Goal: Information Seeking & Learning: Learn about a topic

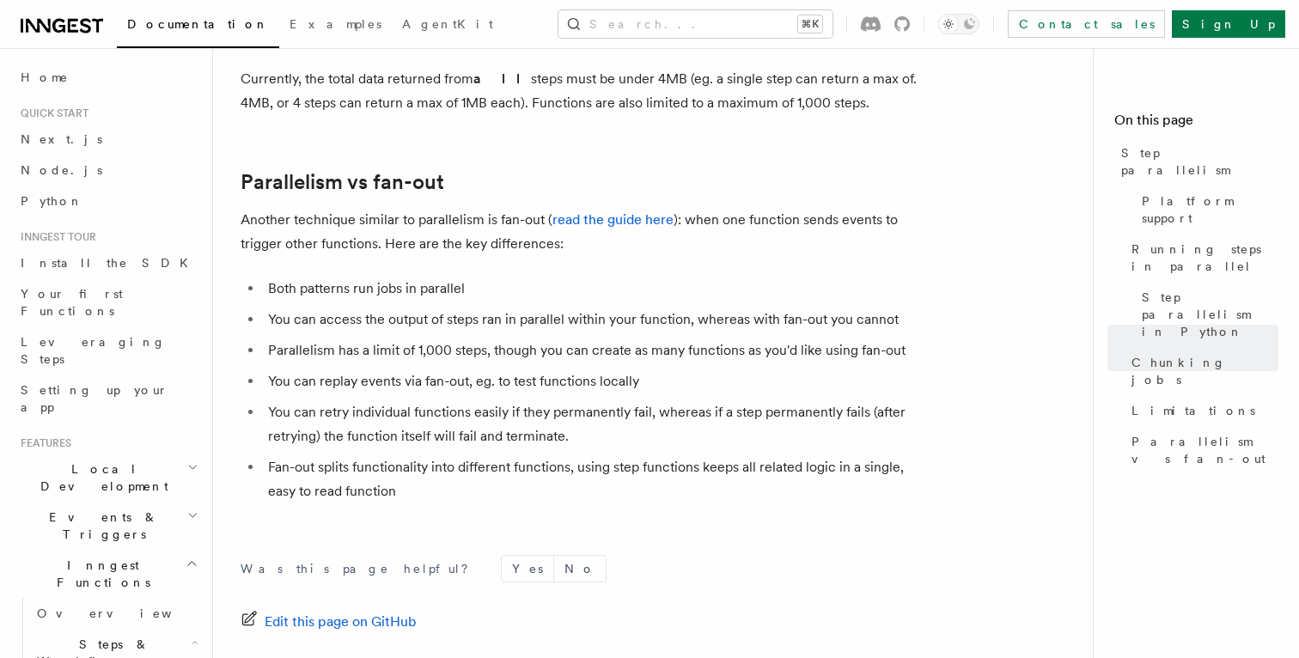
scroll to position [3066, 0]
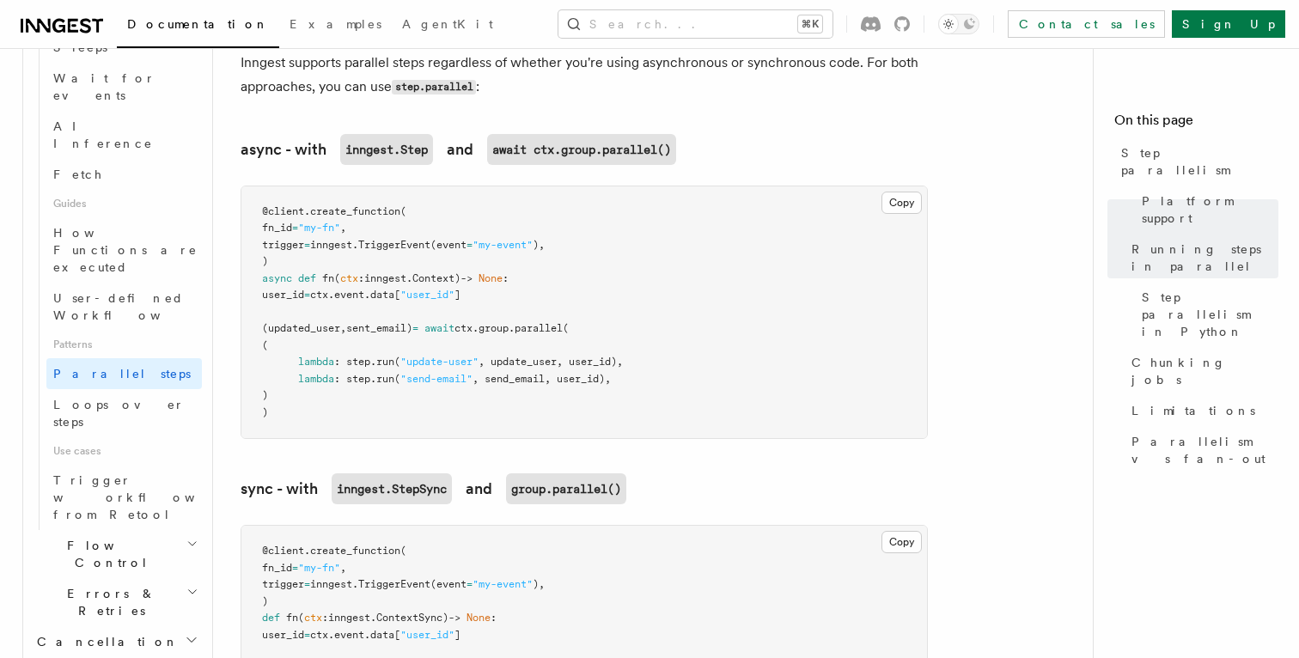
scroll to position [1272, 0]
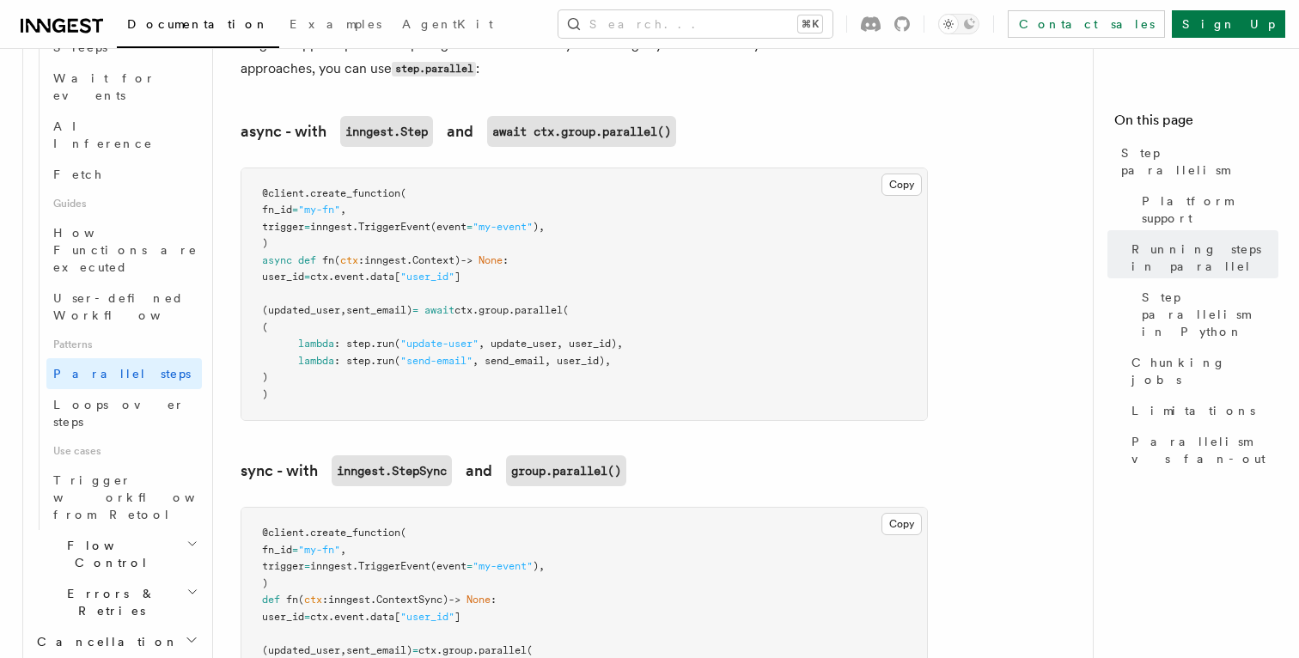
click at [512, 355] on span ", send_email, user_id)," at bounding box center [542, 361] width 138 height 12
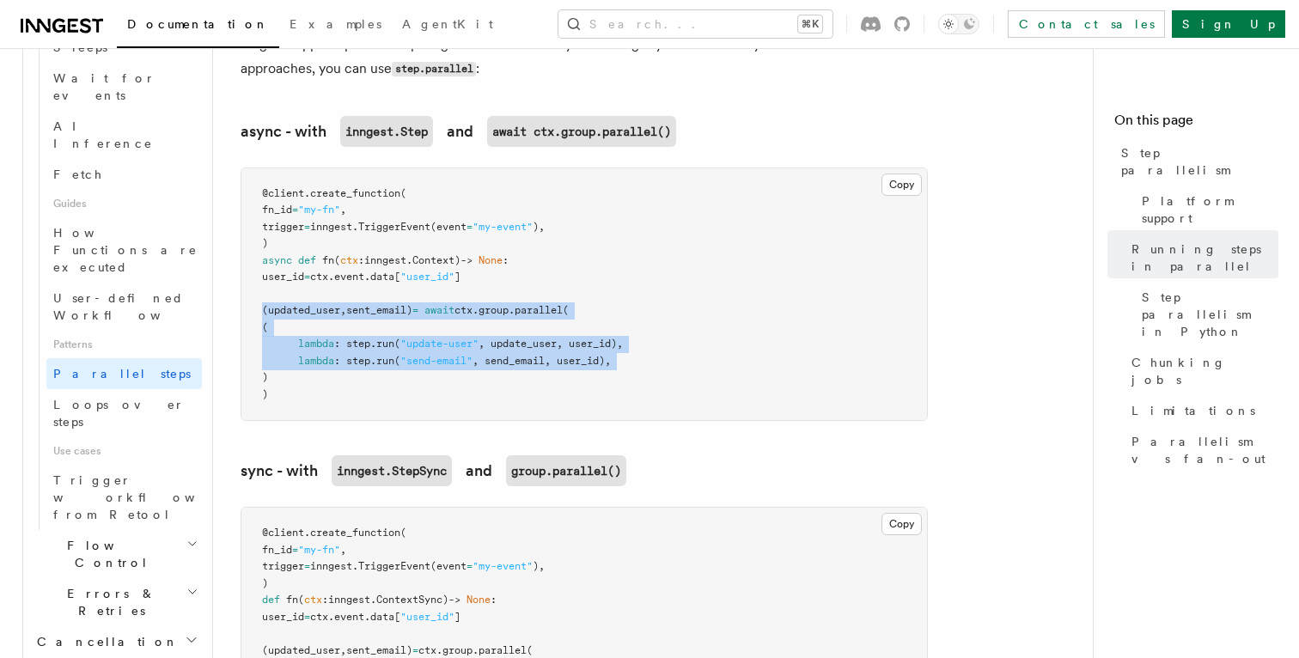
drag, startPoint x: 512, startPoint y: 344, endPoint x: 491, endPoint y: 289, distance: 58.7
click at [491, 289] on code "@client . create_function ( fn_id = "my-fn" , trigger = inngest. TriggerEvent (…" at bounding box center [442, 293] width 361 height 213
click at [473, 304] on span "ctx" at bounding box center [464, 310] width 18 height 12
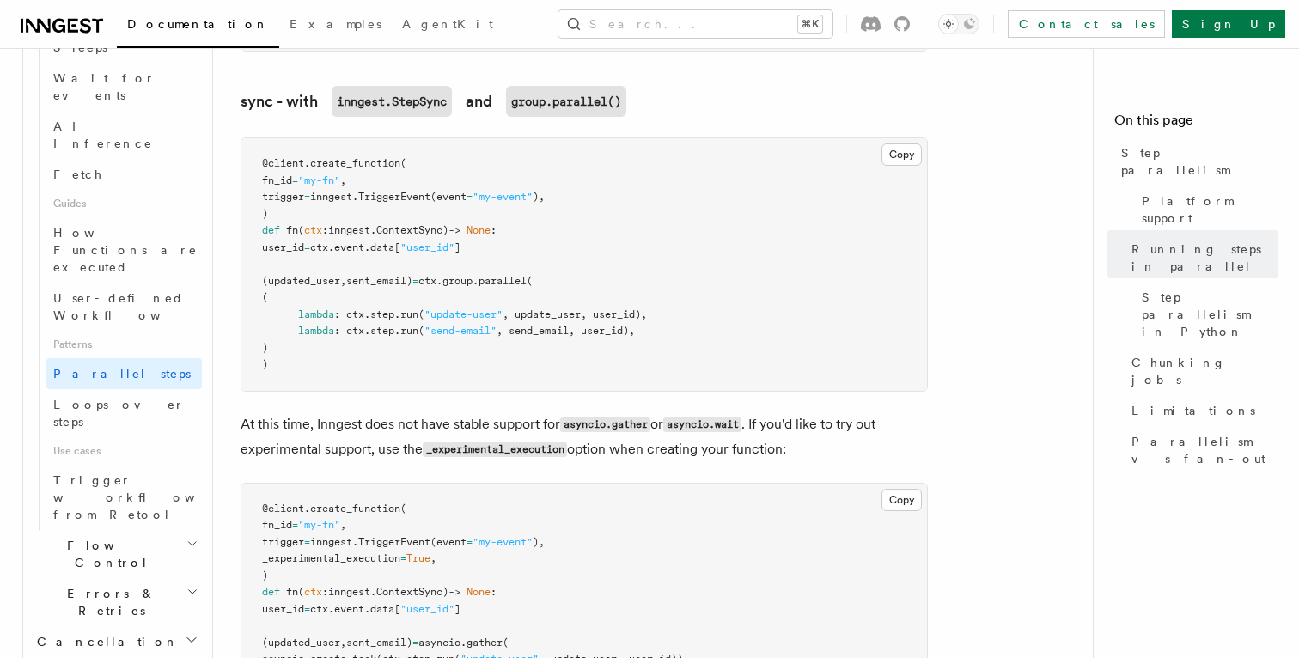
scroll to position [1651, 0]
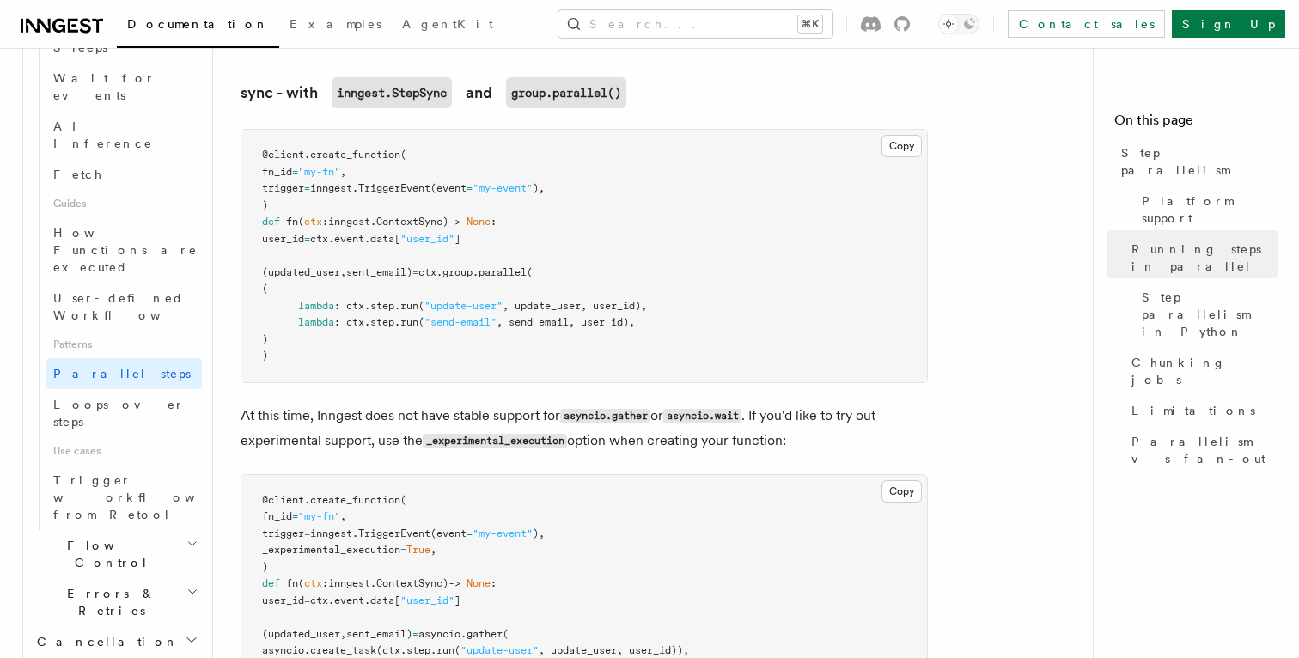
click at [354, 404] on p "At this time, Inngest does not have stable support for asyncio.gather or asynci…" at bounding box center [584, 429] width 687 height 50
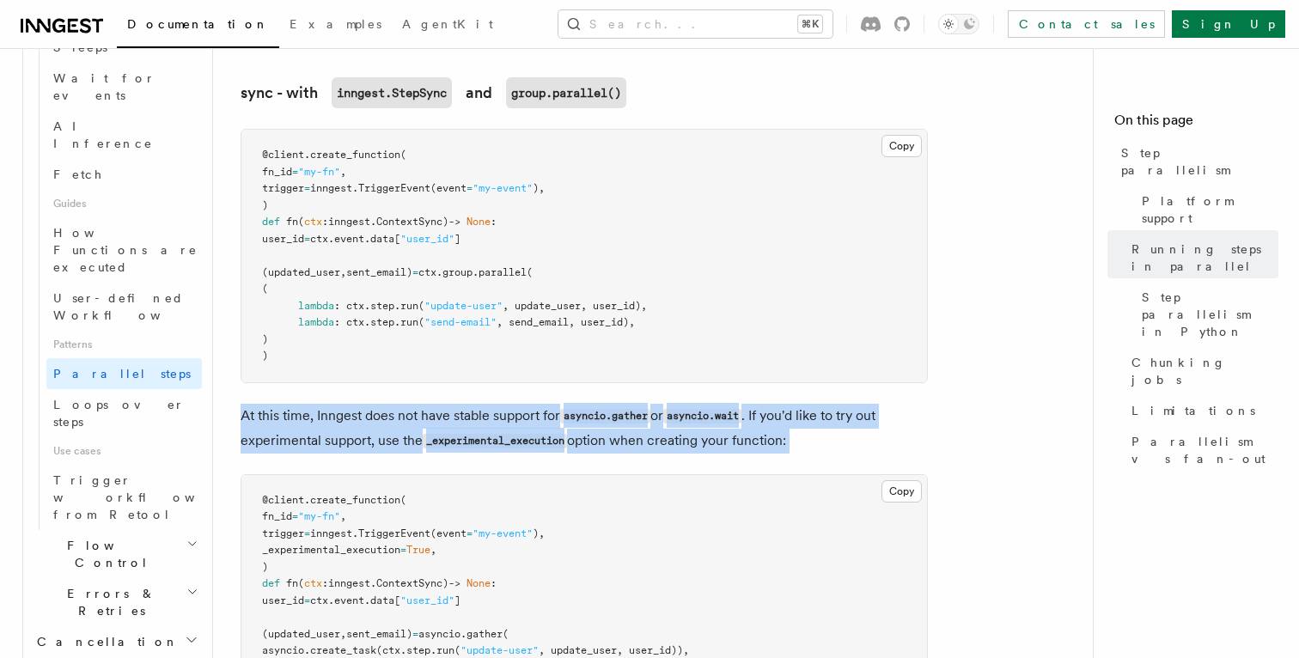
click at [354, 404] on p "At this time, Inngest does not have stable support for asyncio.gather or asynci…" at bounding box center [584, 429] width 687 height 50
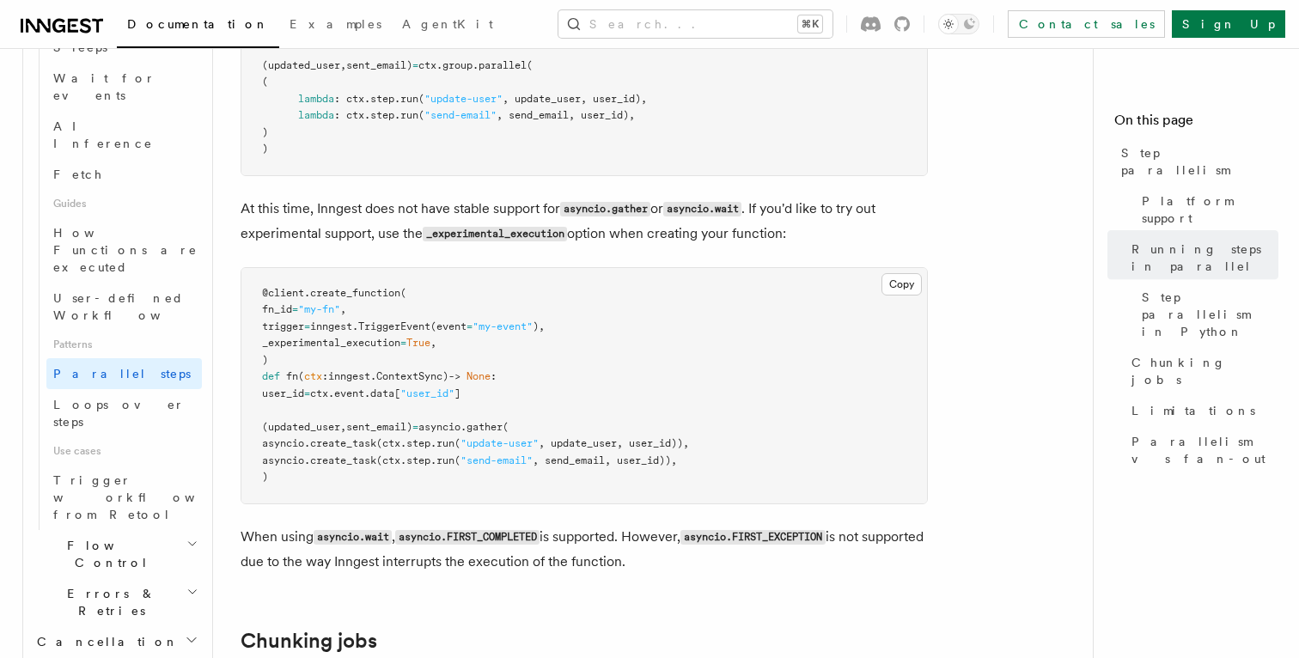
scroll to position [1907, 0]
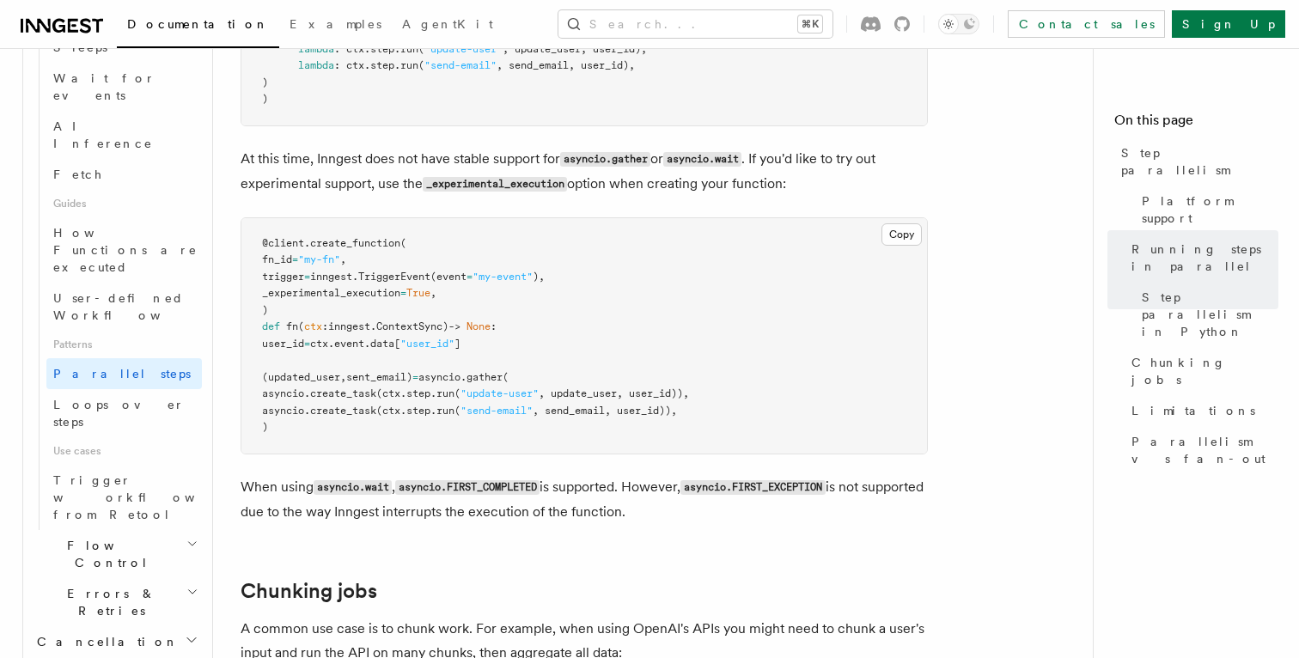
click at [271, 475] on p "When using asyncio.wait , asyncio.FIRST_COMPLETED is supported. However, asynci…" at bounding box center [584, 499] width 687 height 49
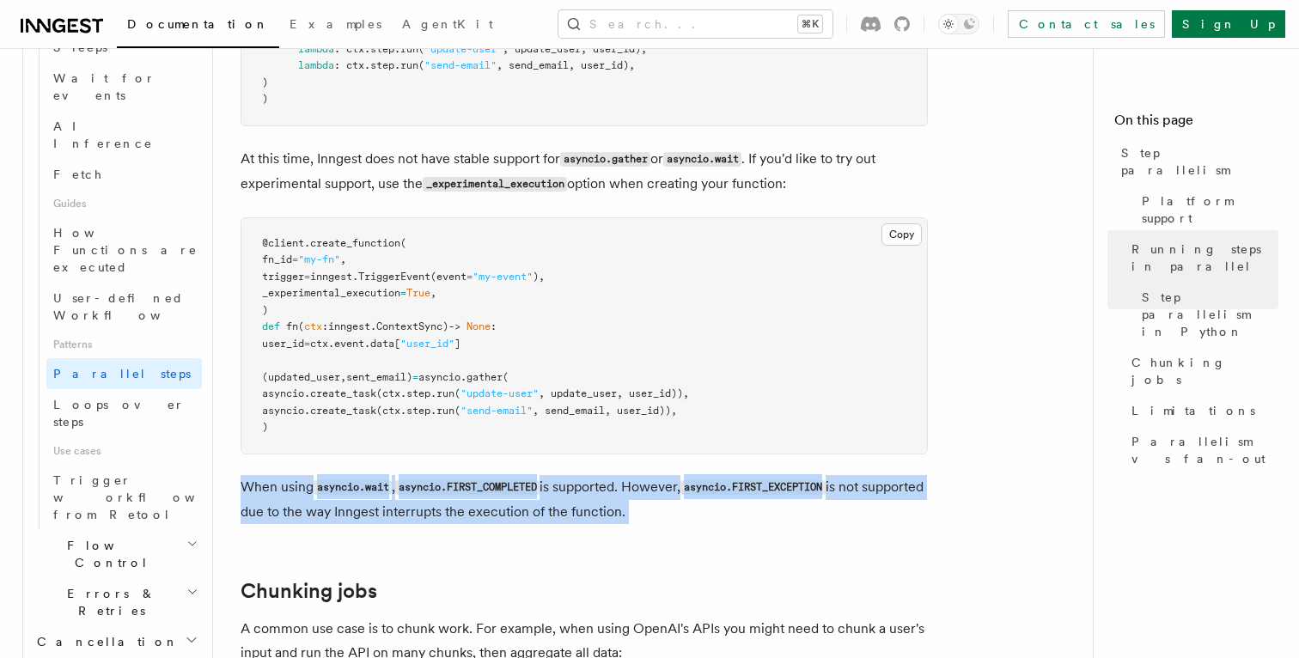
click at [271, 475] on p "When using asyncio.wait , asyncio.FIRST_COMPLETED is supported. However, asynci…" at bounding box center [584, 499] width 687 height 49
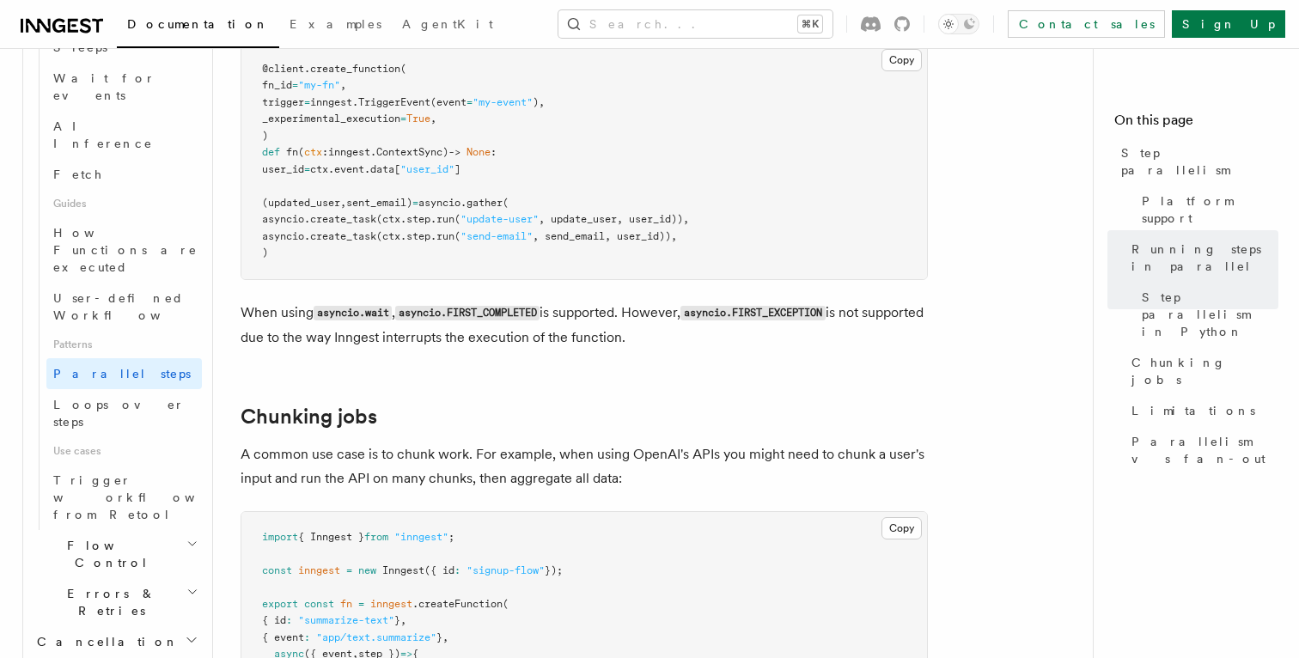
scroll to position [2089, 0]
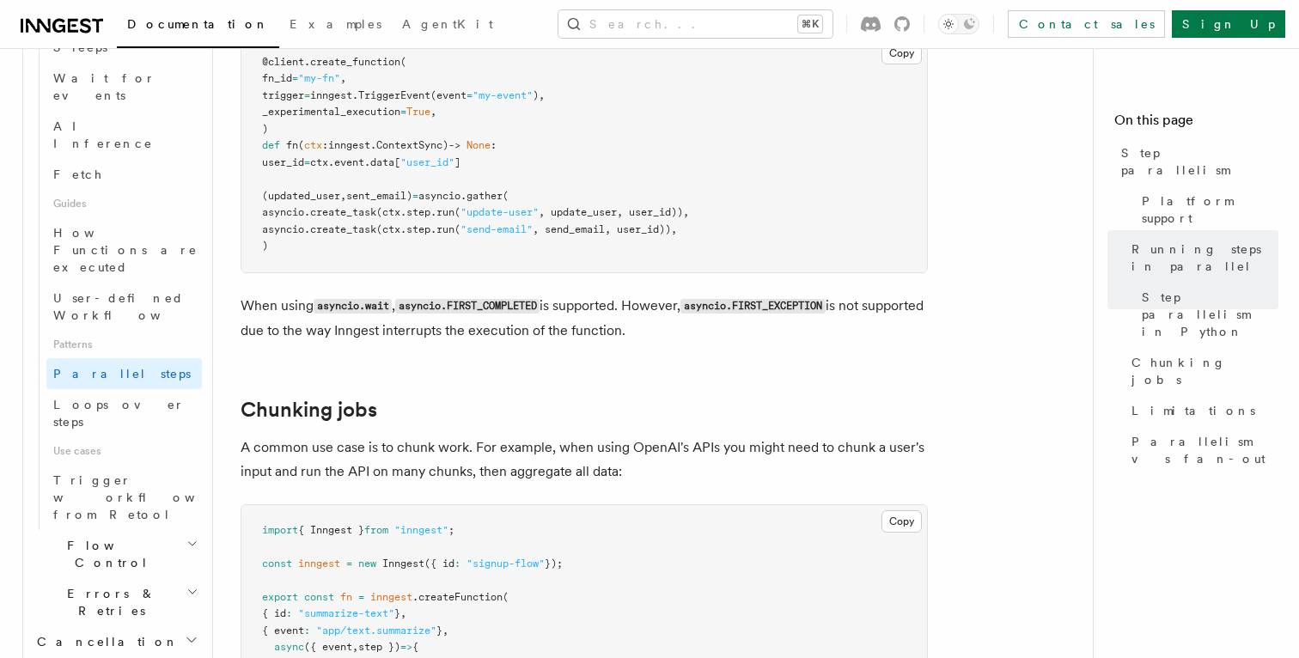
click at [270, 440] on p "A common use case is to chunk work. For example, when using OpenAI's APIs you m…" at bounding box center [584, 460] width 687 height 48
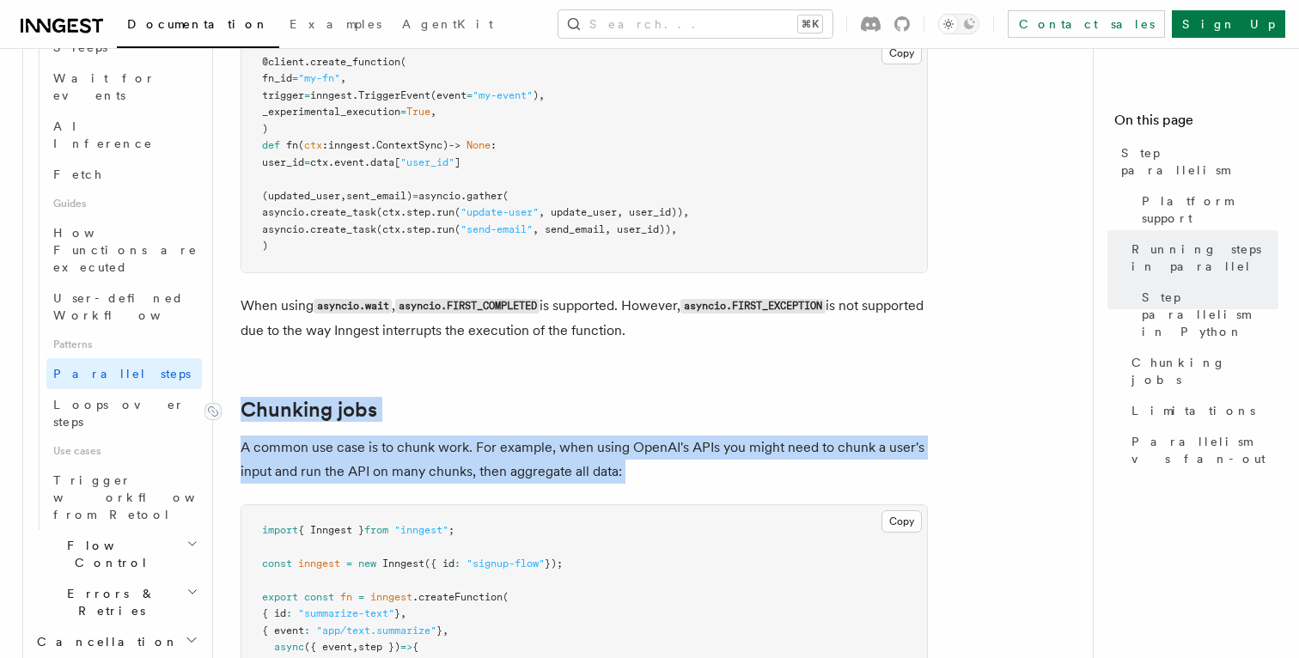
drag, startPoint x: 270, startPoint y: 440, endPoint x: 253, endPoint y: 390, distance: 52.7
click at [253, 398] on link "Chunking jobs" at bounding box center [309, 410] width 137 height 24
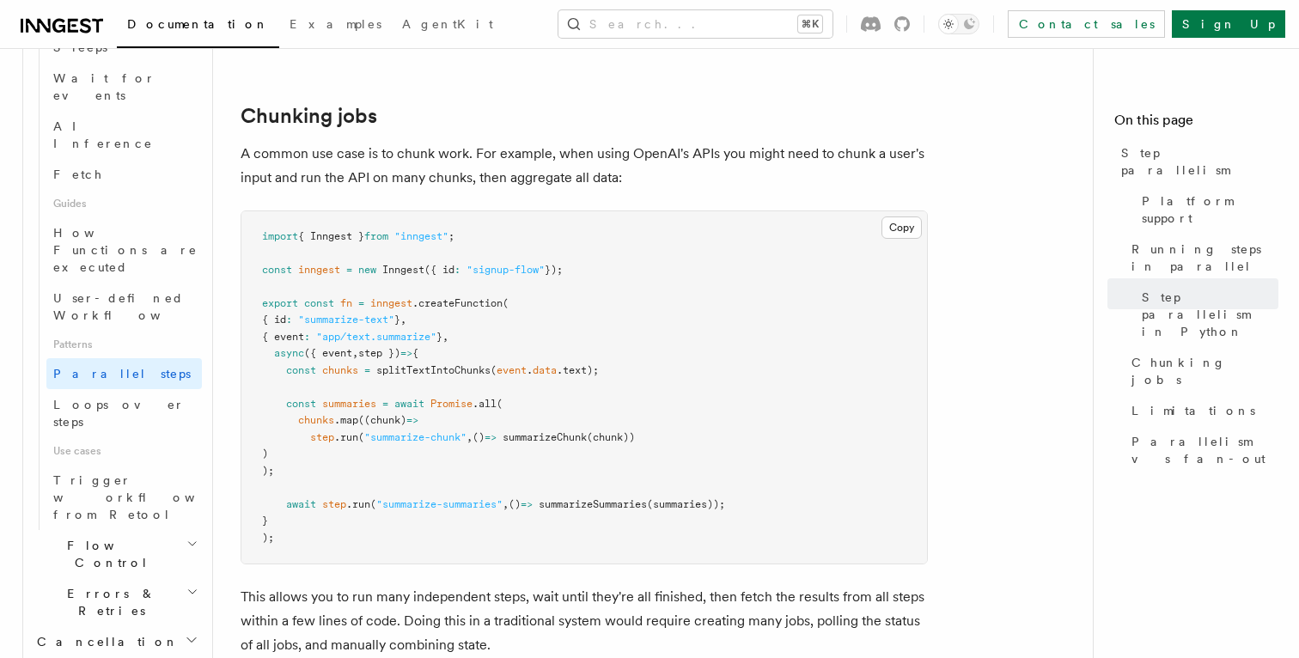
click at [342, 314] on span ""summarize-text"" at bounding box center [346, 320] width 96 height 12
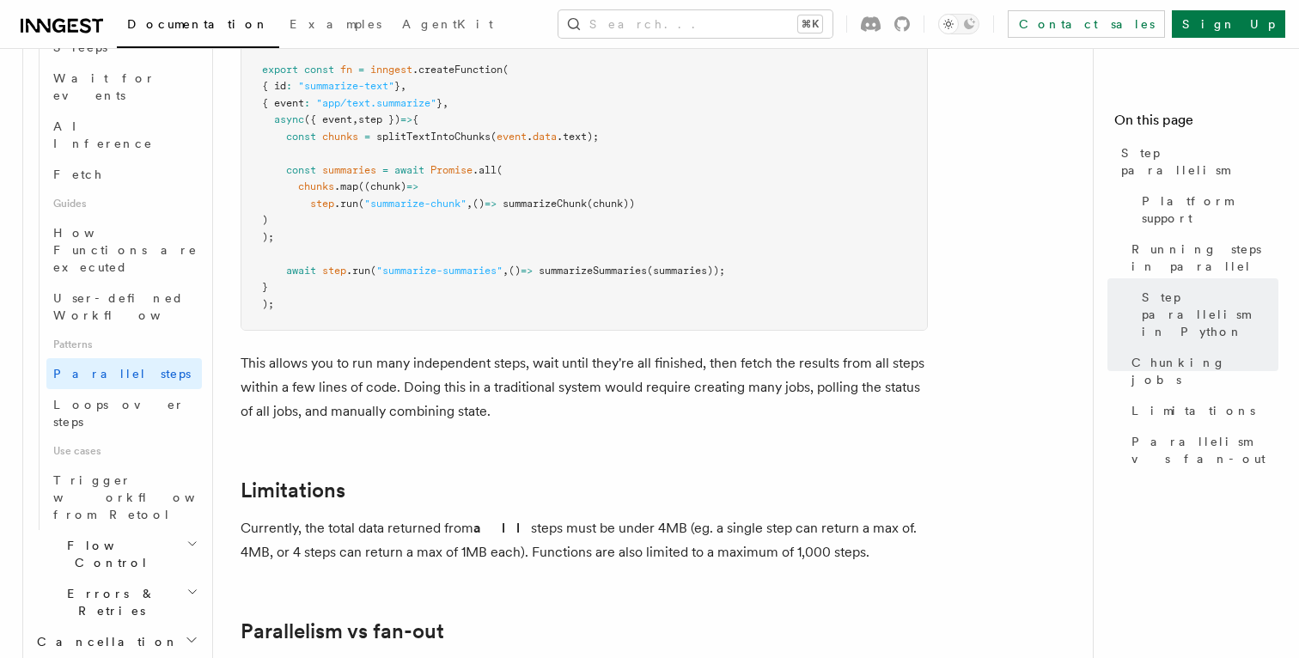
scroll to position [2839, 0]
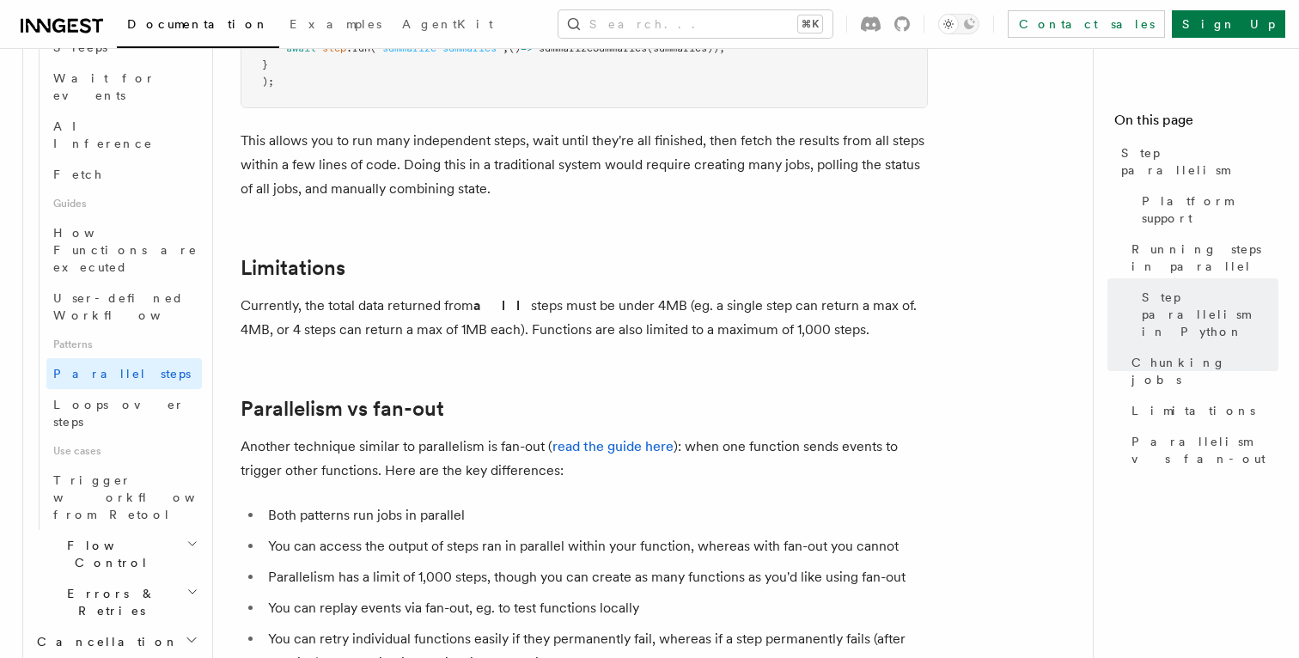
click at [360, 311] on p "Currently, the total data returned from all steps must be under 4MB (eg. a sing…" at bounding box center [584, 318] width 687 height 48
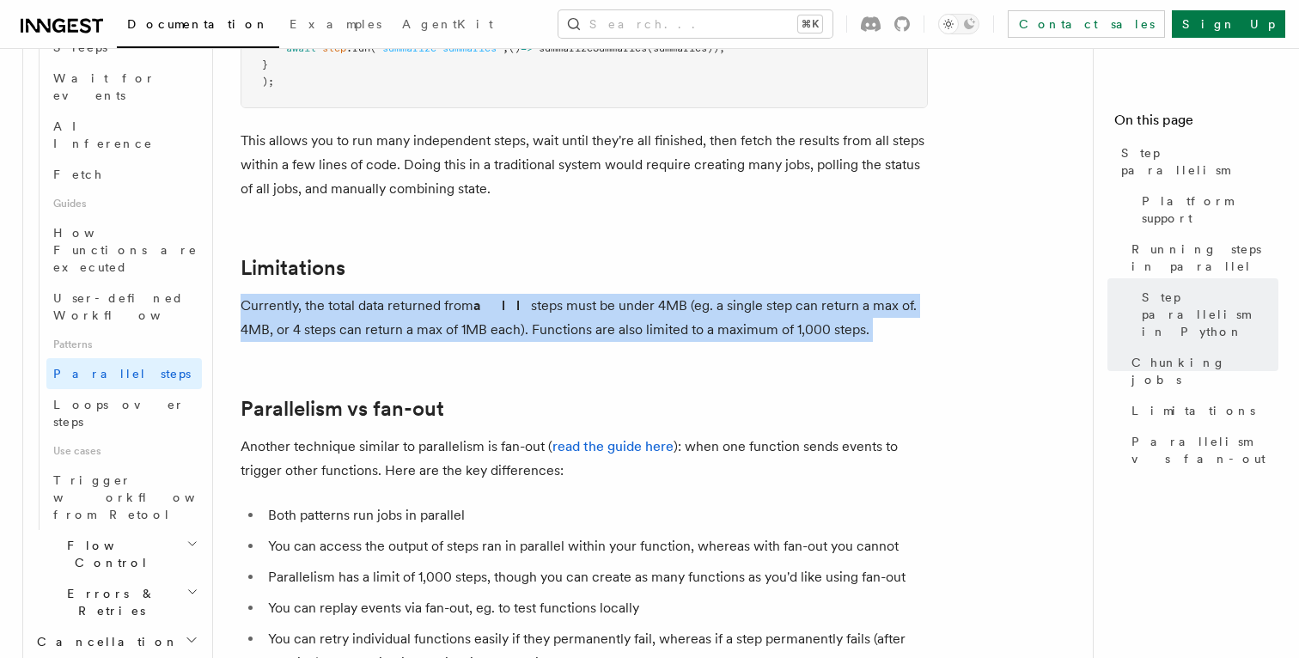
click at [360, 311] on p "Currently, the total data returned from all steps must be under 4MB (eg. a sing…" at bounding box center [584, 318] width 687 height 48
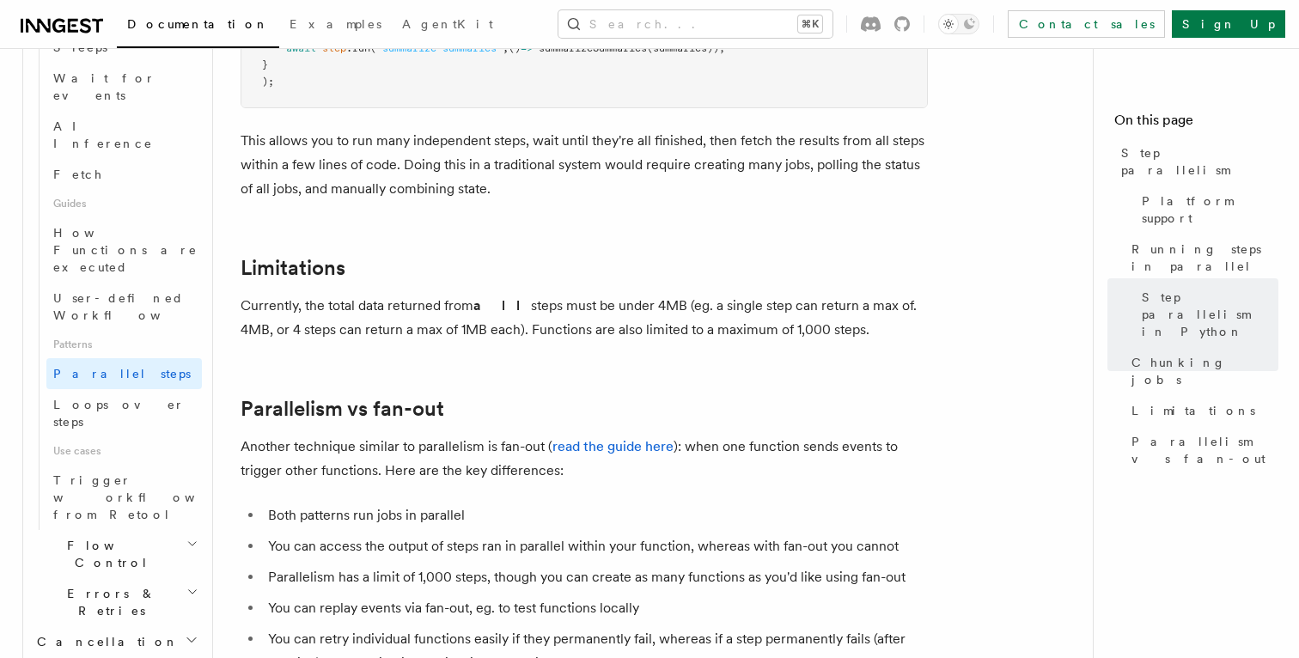
click at [675, 436] on p "Another technique similar to parallelism is fan-out ( read the guide here ): wh…" at bounding box center [584, 459] width 687 height 48
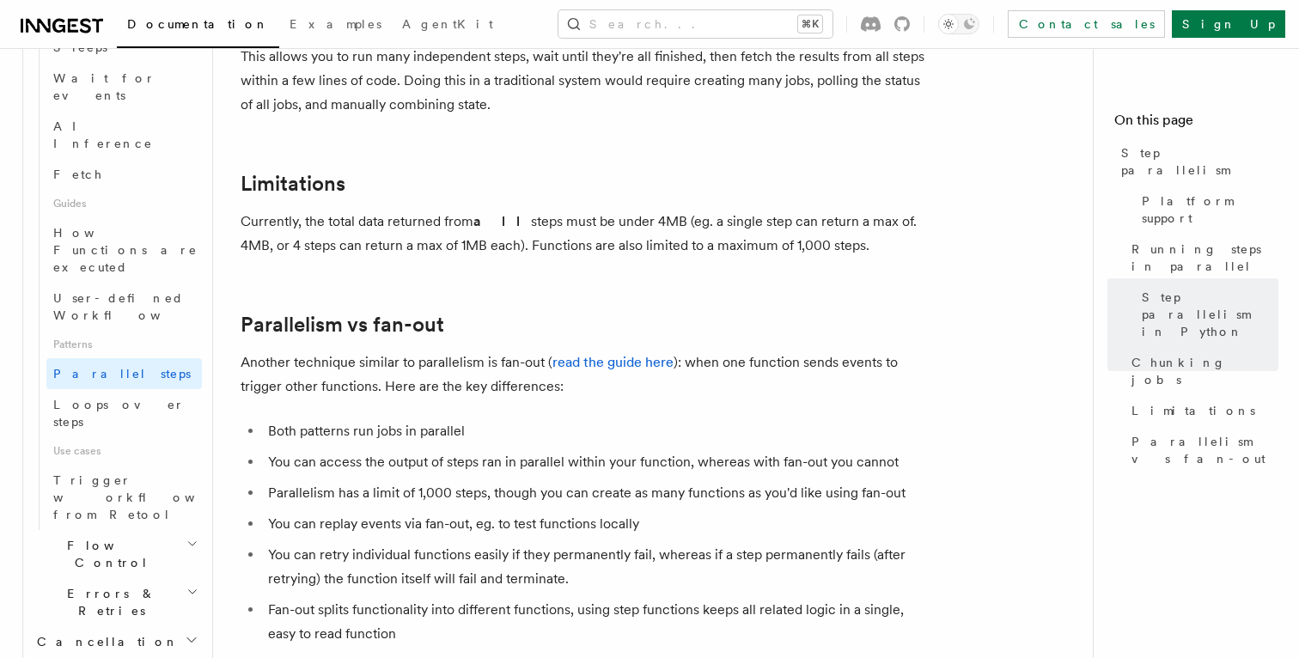
scroll to position [2917, 0]
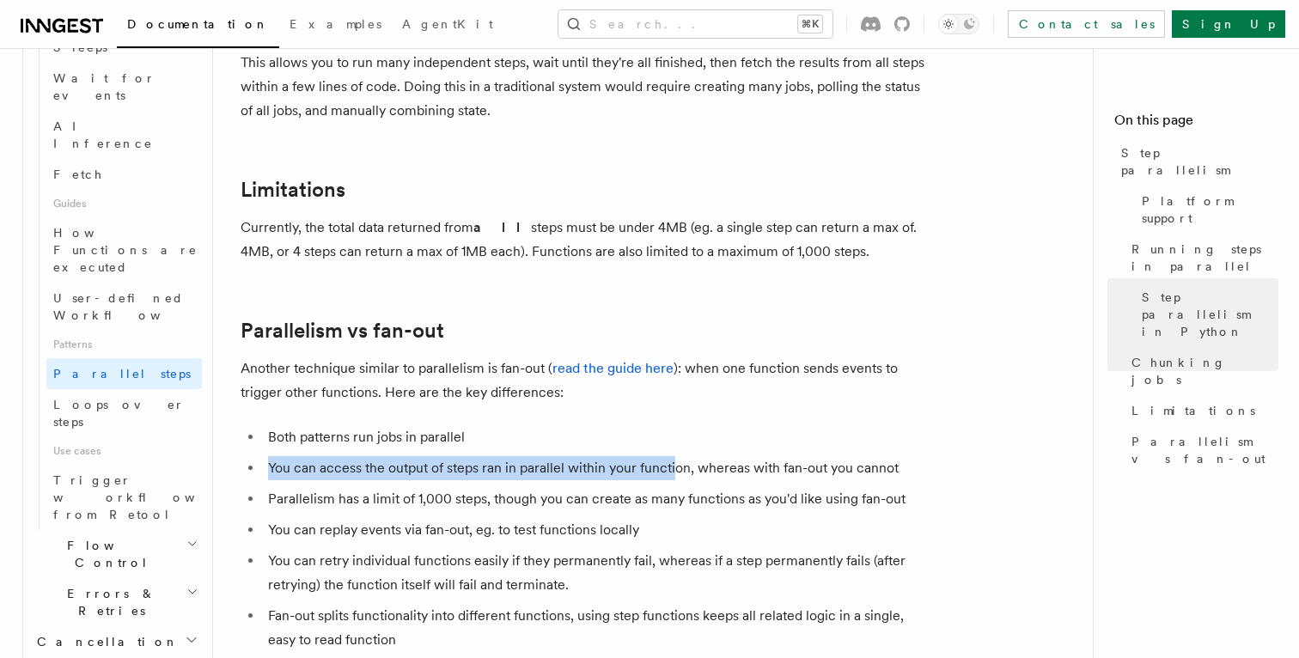
click at [675, 430] on ul "Both patterns run jobs in parallel You can access the output of steps ran in pa…" at bounding box center [584, 538] width 687 height 227
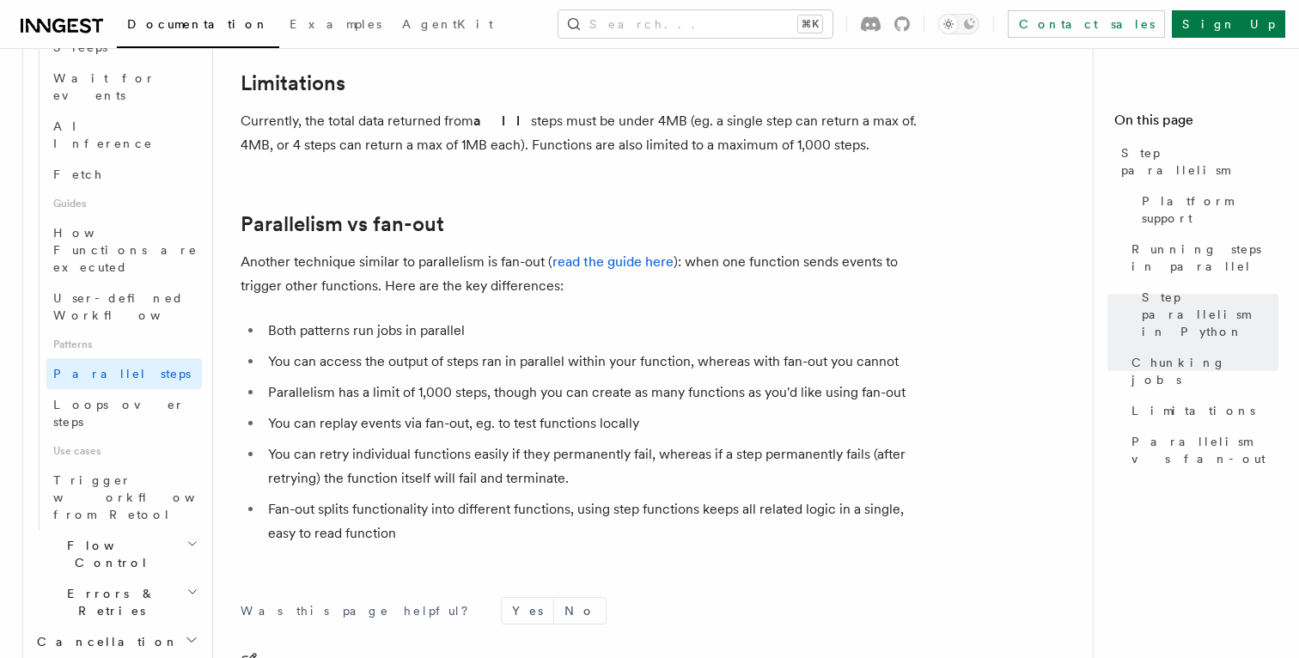
scroll to position [3023, 0]
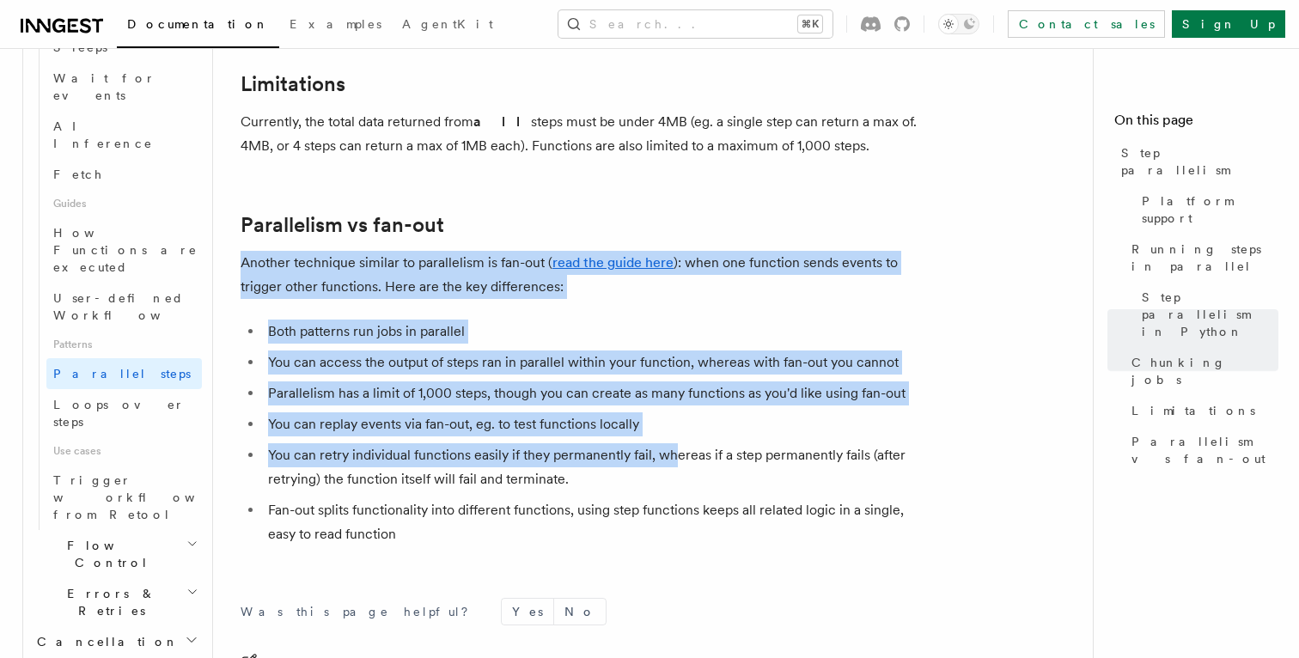
drag, startPoint x: 675, startPoint y: 430, endPoint x: 618, endPoint y: 204, distance: 233.2
click at [618, 213] on h2 "Parallelism vs fan-out" at bounding box center [584, 225] width 687 height 24
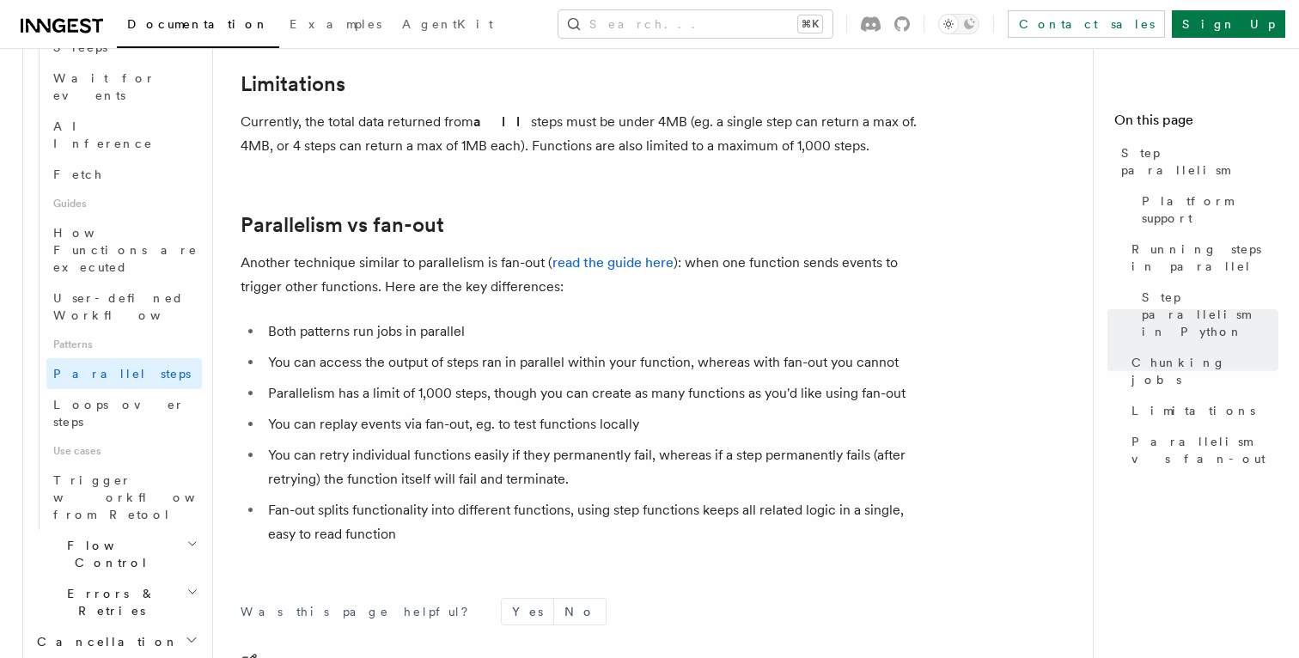
click at [618, 213] on h2 "Parallelism vs fan-out" at bounding box center [584, 225] width 687 height 24
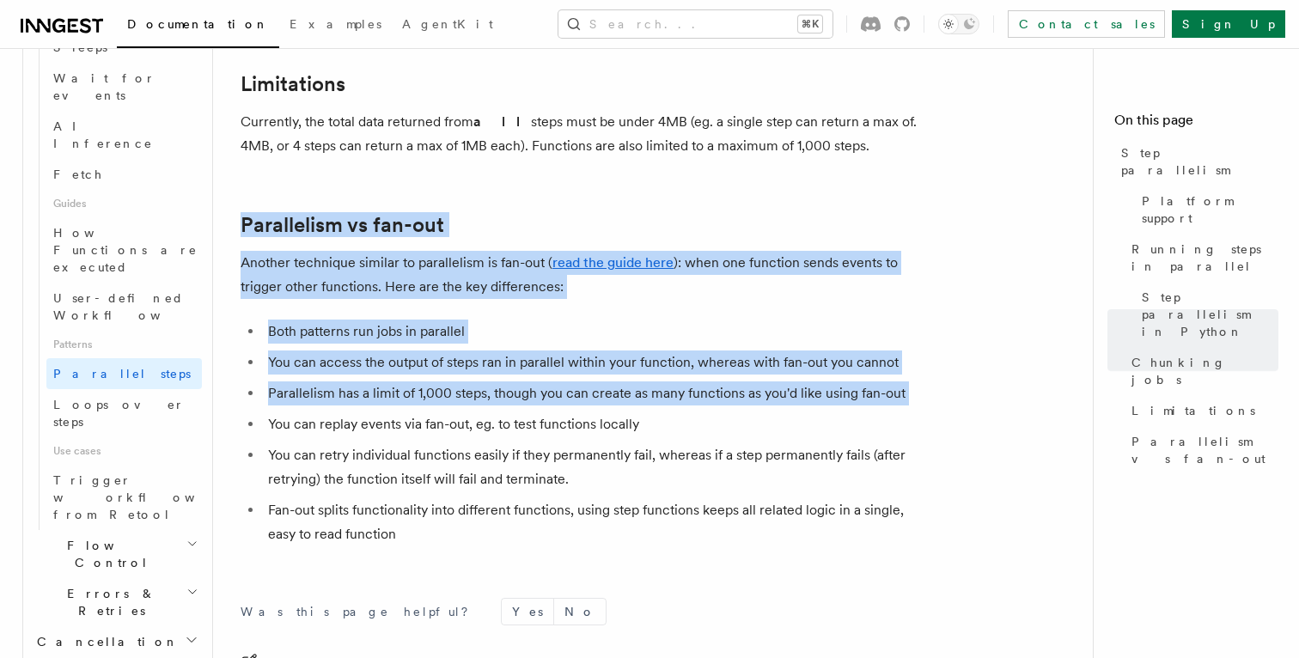
drag, startPoint x: 618, startPoint y: 204, endPoint x: 619, endPoint y: 369, distance: 165.0
click at [619, 381] on li "Parallelism has a limit of 1,000 steps, though you can create as many functions…" at bounding box center [595, 393] width 665 height 24
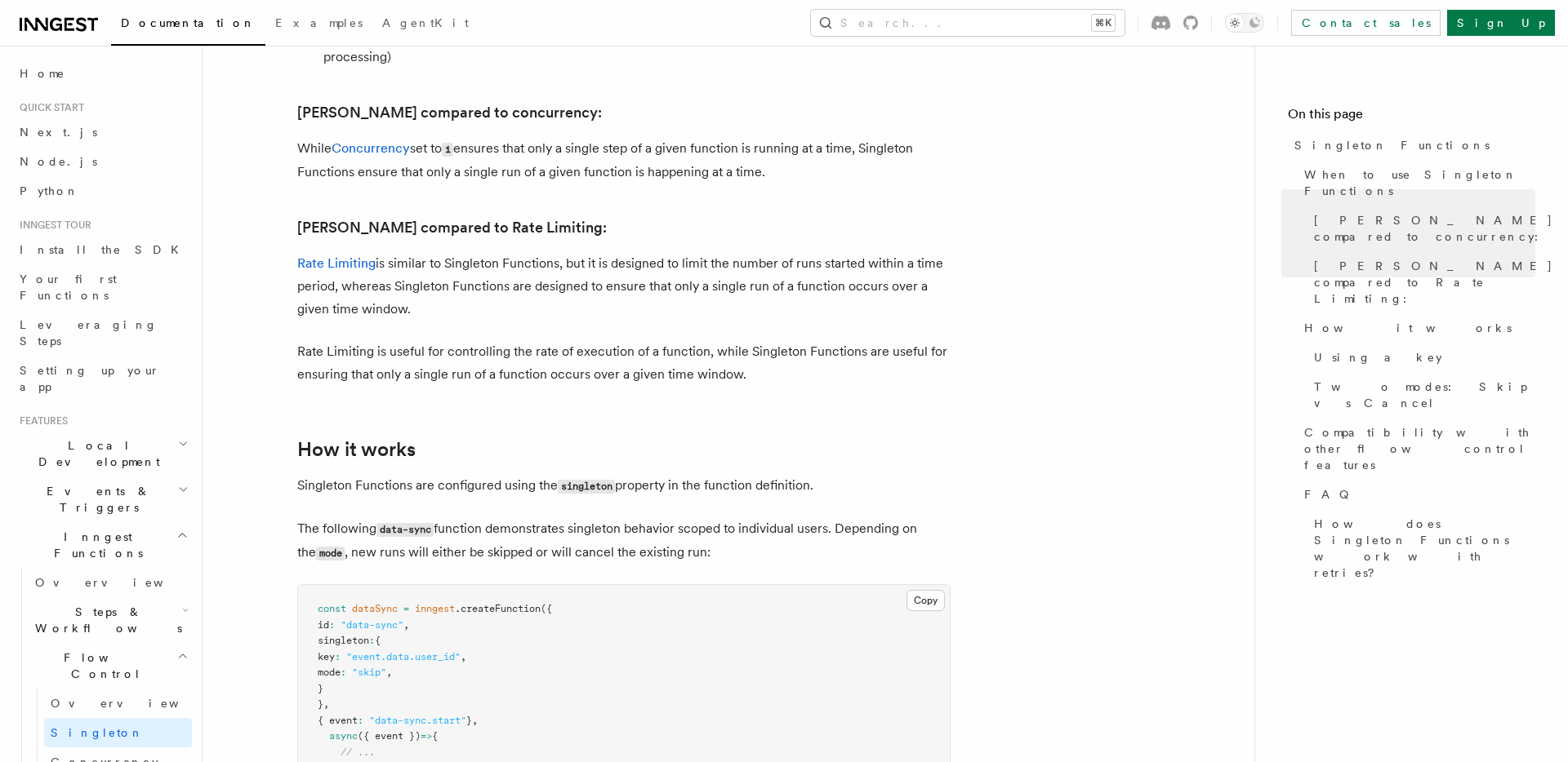
scroll to position [20, 0]
